Goal: Obtain resource: Download file/media

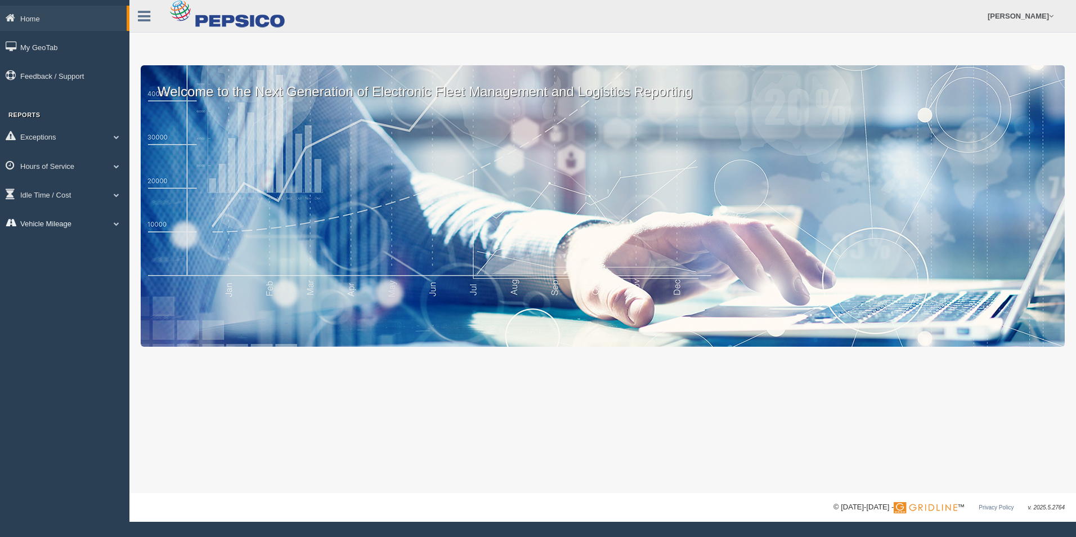
drag, startPoint x: 86, startPoint y: 227, endPoint x: 89, endPoint y: 232, distance: 6.3
click at [87, 232] on link "Vehicle Mileage" at bounding box center [64, 222] width 129 height 25
click at [78, 244] on link "Vehicle Mileage" at bounding box center [73, 249] width 106 height 20
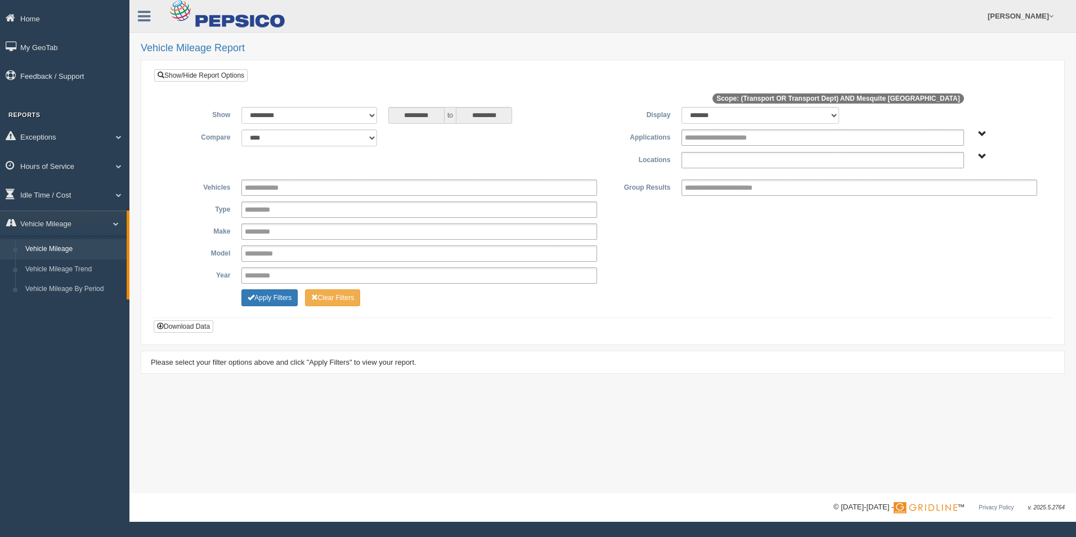
click at [706, 160] on input "text" at bounding box center [724, 160] width 78 height 14
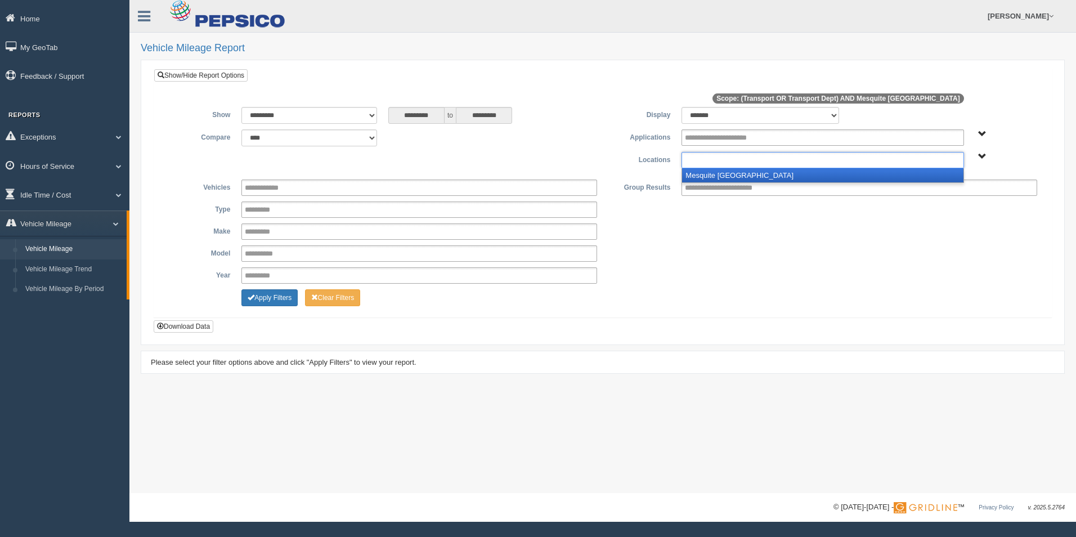
click at [714, 178] on li "Mesquite [GEOGRAPHIC_DATA]" at bounding box center [822, 175] width 281 height 14
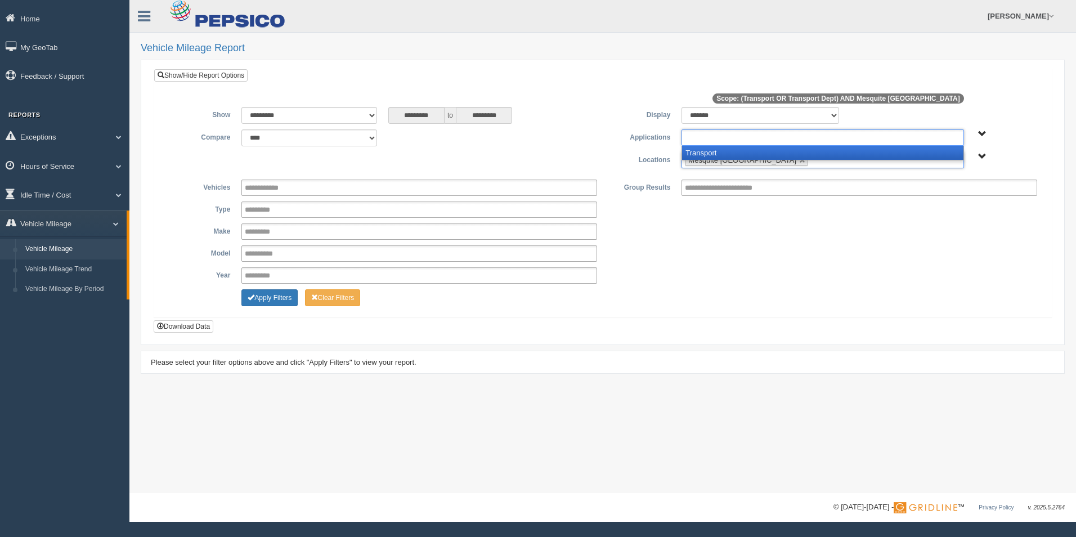
click at [705, 136] on input "text" at bounding box center [728, 138] width 86 height 14
click at [704, 152] on li "Transport" at bounding box center [822, 153] width 281 height 14
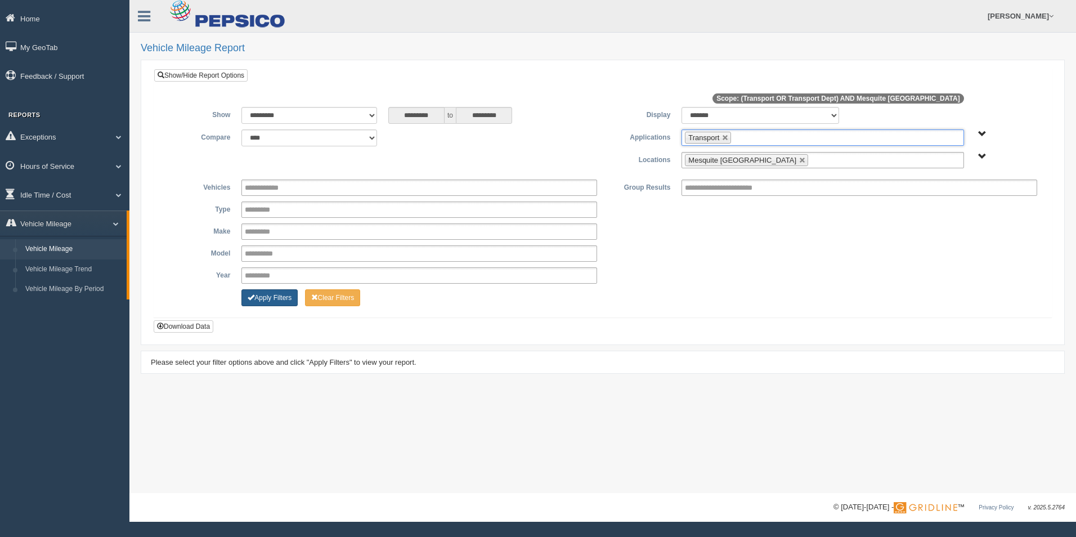
click at [264, 297] on button "Apply Filters" at bounding box center [269, 297] width 56 height 17
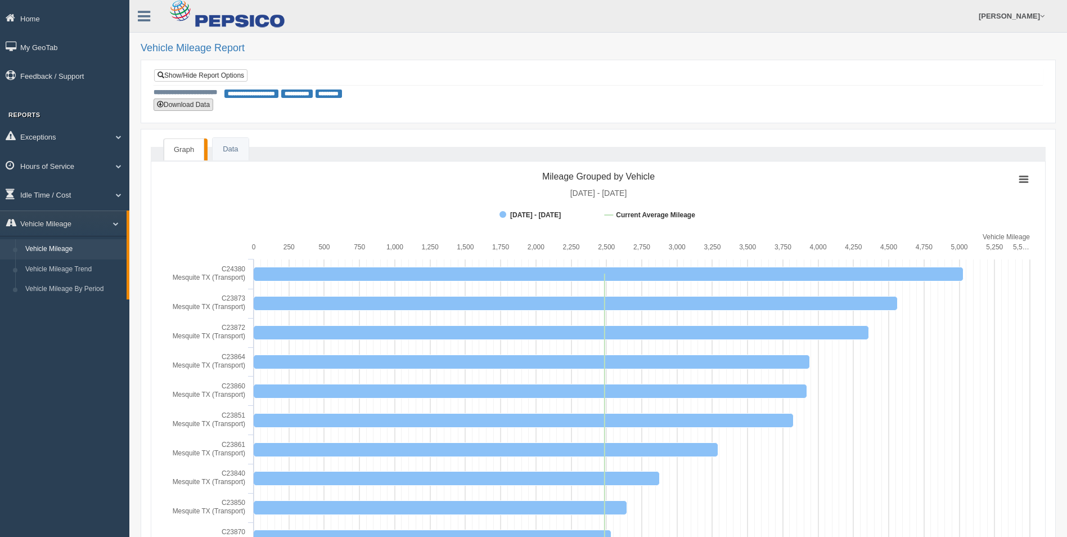
click at [199, 105] on button "Download Data" at bounding box center [184, 104] width 60 height 12
